Goal: Task Accomplishment & Management: Use online tool/utility

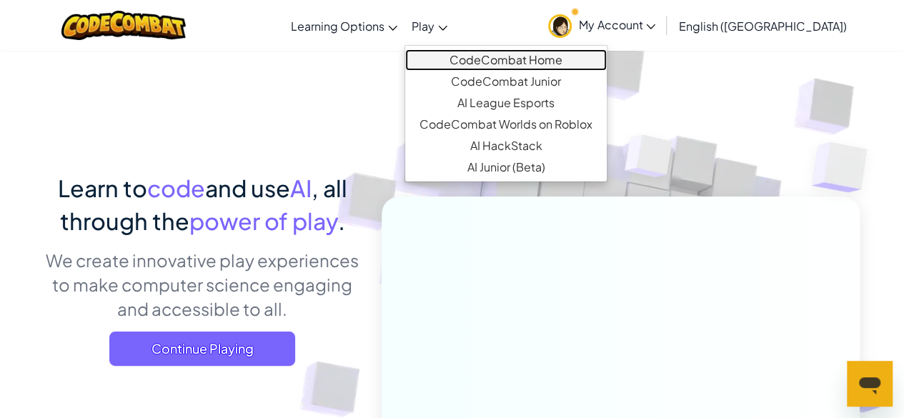
click at [483, 59] on link "CodeCombat Home" at bounding box center [505, 59] width 201 height 21
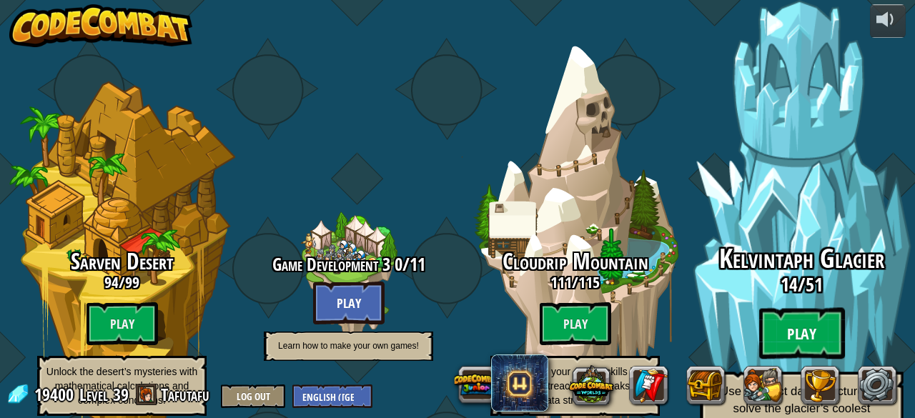
click at [832, 308] on btn "Play" at bounding box center [802, 333] width 86 height 51
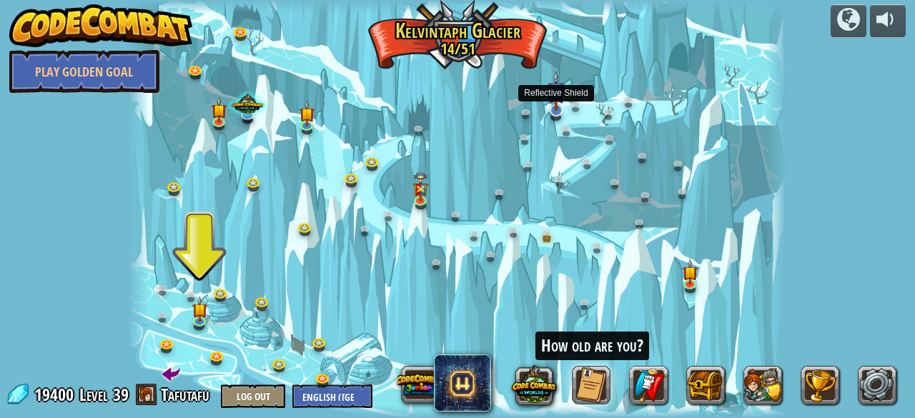
click at [556, 107] on img at bounding box center [555, 91] width 17 height 40
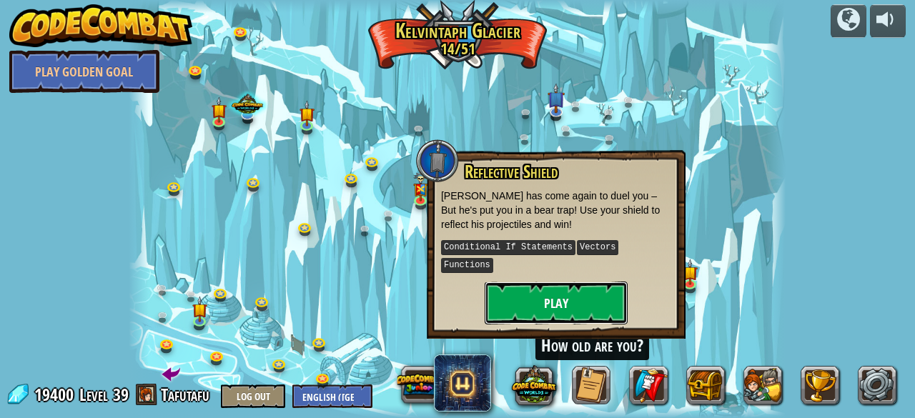
click at [559, 290] on button "Play" at bounding box center [555, 303] width 143 height 43
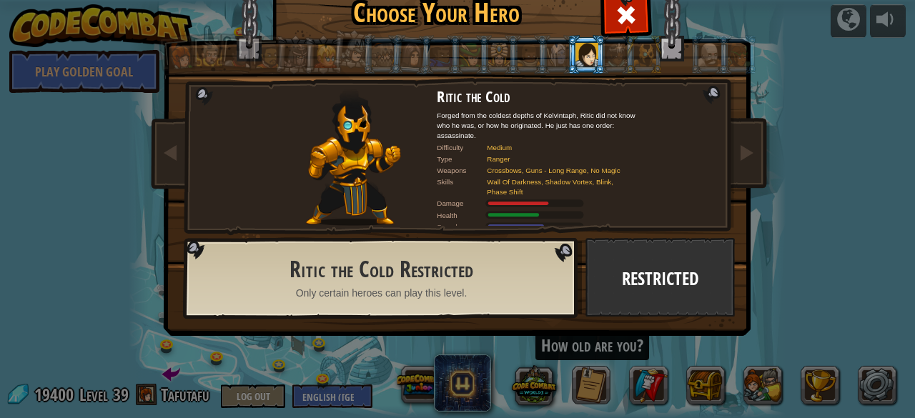
click at [583, 59] on div at bounding box center [586, 54] width 22 height 23
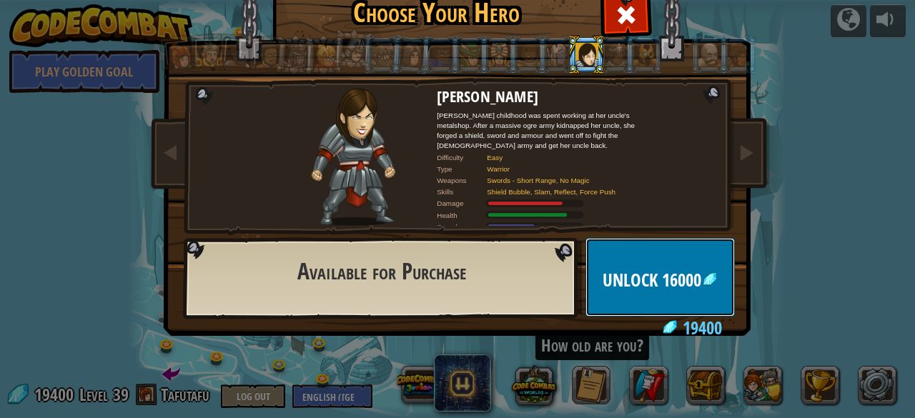
click at [647, 256] on button "Unlock 16000" at bounding box center [659, 277] width 149 height 79
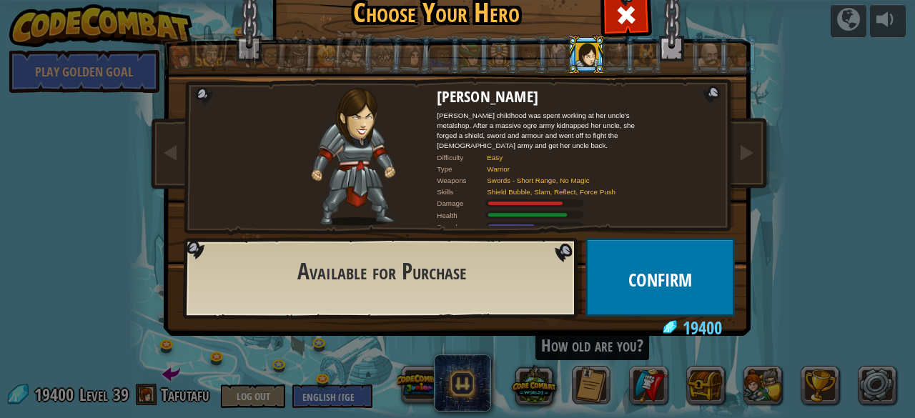
click at [640, 182] on div "Captain [PERSON_NAME] Anya is a no-nonsense leader who isn't afraid to go in an…" at bounding box center [457, 184] width 536 height 312
click at [667, 287] on button "Unlock" at bounding box center [659, 277] width 149 height 79
click at [669, 284] on button "Confirm" at bounding box center [659, 277] width 149 height 79
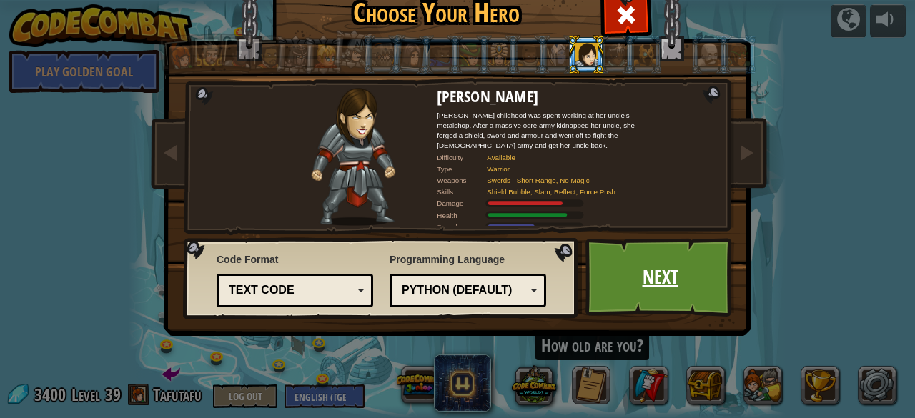
click at [660, 272] on link "Next" at bounding box center [659, 277] width 149 height 79
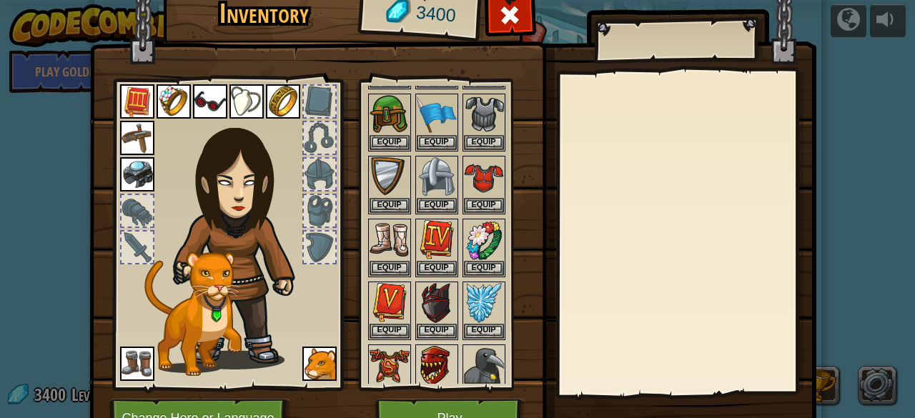
scroll to position [357, 0]
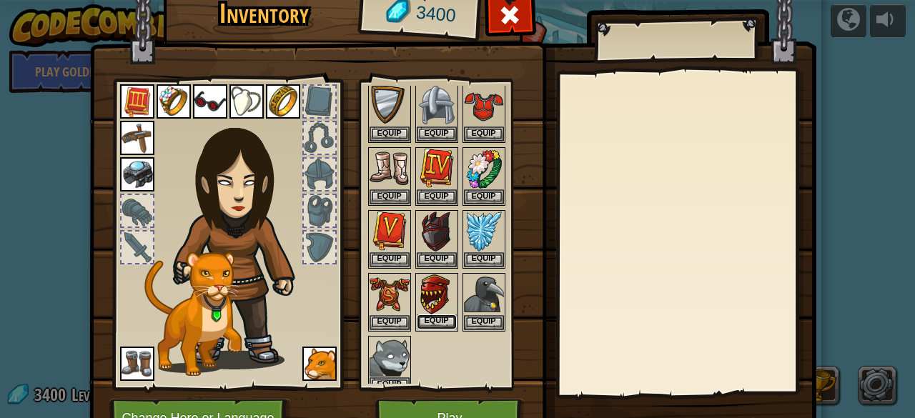
click at [443, 314] on button "Equip" at bounding box center [437, 321] width 40 height 15
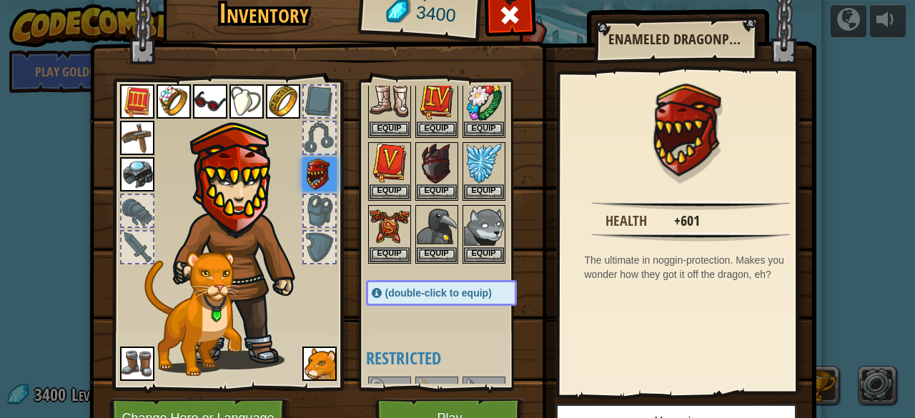
scroll to position [429, 0]
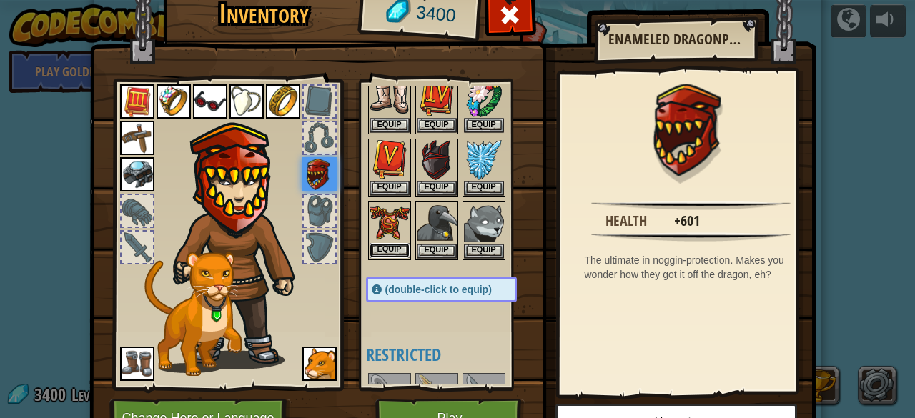
click at [384, 243] on button "Equip" at bounding box center [389, 250] width 40 height 15
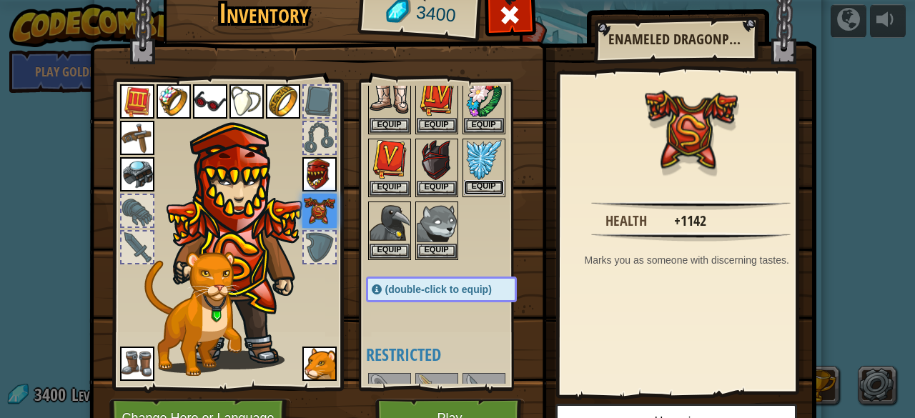
click at [479, 181] on button "Equip" at bounding box center [484, 187] width 40 height 15
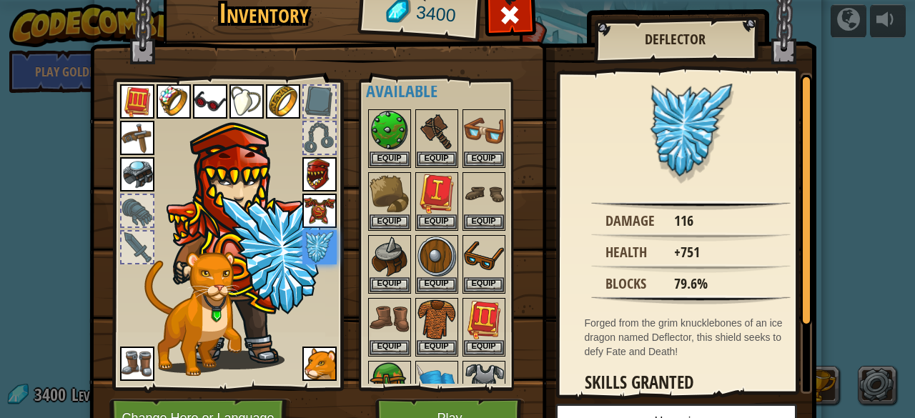
scroll to position [0, 0]
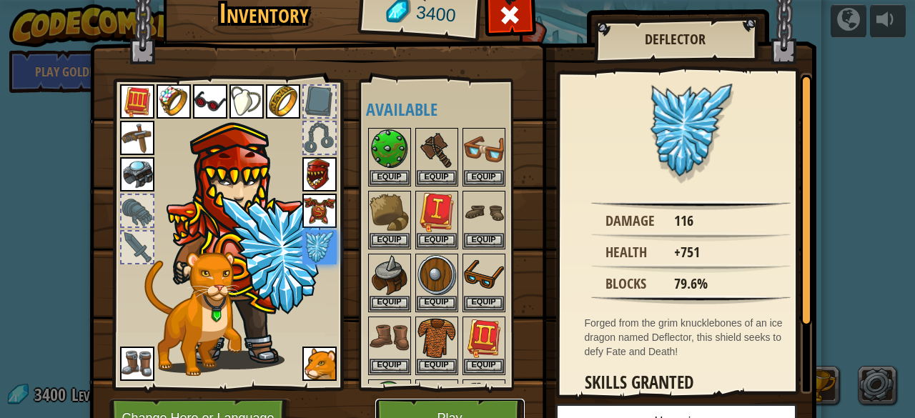
click at [492, 404] on button "Play" at bounding box center [449, 418] width 149 height 39
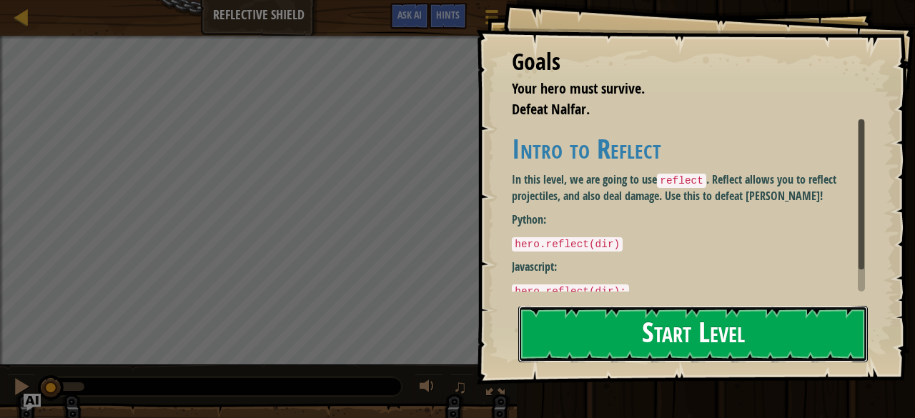
click at [612, 312] on button "Start Level" at bounding box center [692, 334] width 349 height 56
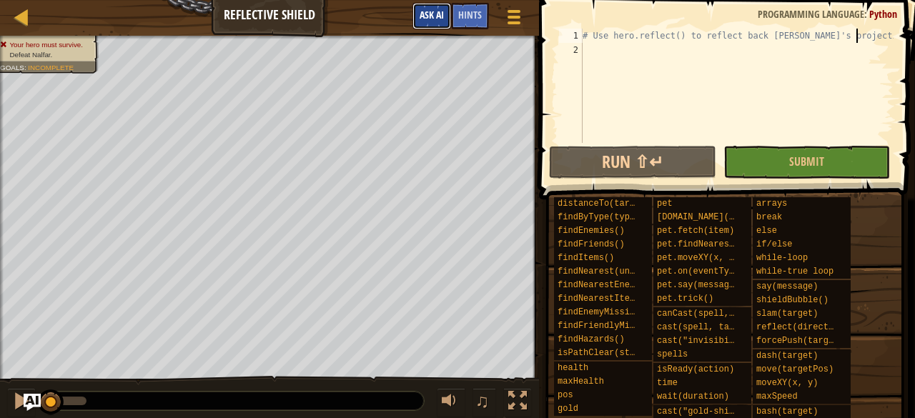
click at [440, 25] on button "Ask AI" at bounding box center [431, 16] width 39 height 26
